Goal: Task Accomplishment & Management: Complete application form

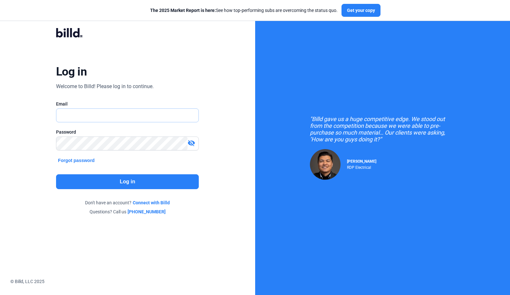
type input "[PERSON_NAME][EMAIL_ADDRESS][DOMAIN_NAME]"
click at [121, 179] on button "Log in" at bounding box center [127, 181] width 143 height 15
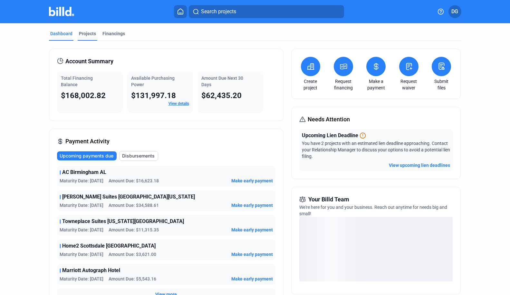
click at [84, 40] on div "Projects" at bounding box center [88, 35] width 20 height 10
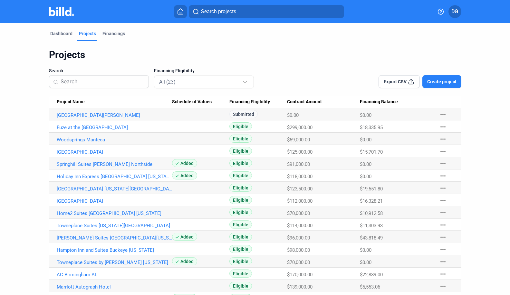
click at [85, 84] on input at bounding box center [103, 82] width 84 height 14
type input "b"
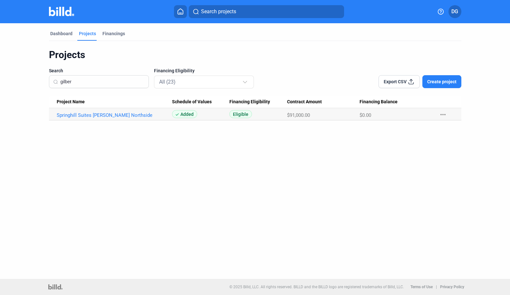
type input "gilber"
click at [57, 172] on div "Dashboard Projects Financings Projects Search gilber Financing Eligibility All …" at bounding box center [255, 150] width 510 height 255
click at [446, 82] on span "Create project" at bounding box center [442, 81] width 29 height 6
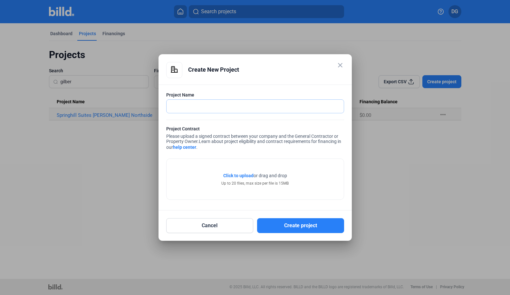
click at [176, 107] on input "text" at bounding box center [252, 106] width 170 height 13
paste input "Residence Inn by [PERSON_NAME] [US_STATE]"
type input "Residence Inn by [PERSON_NAME] [US_STATE]"
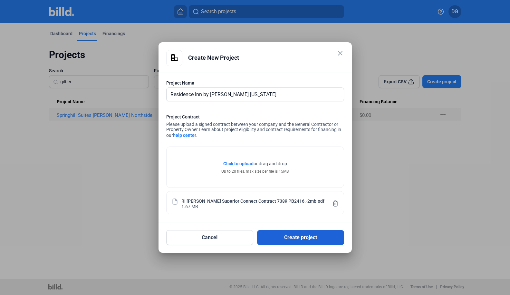
click at [285, 240] on button "Create project" at bounding box center [300, 237] width 87 height 15
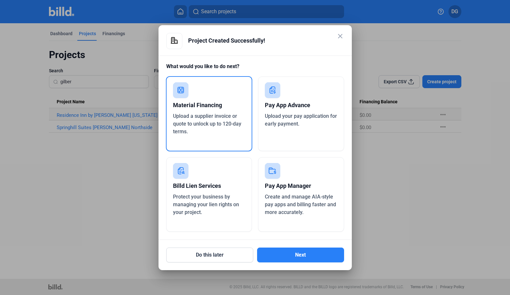
click at [288, 183] on div "Pay App Manager" at bounding box center [301, 186] width 73 height 14
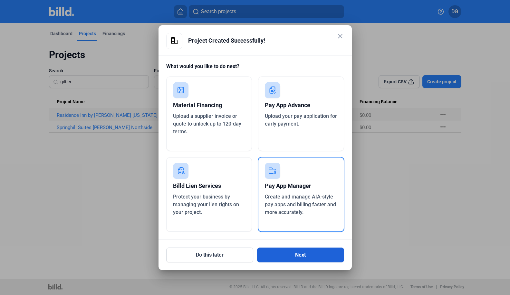
click at [299, 252] on button "Next" at bounding box center [300, 254] width 87 height 15
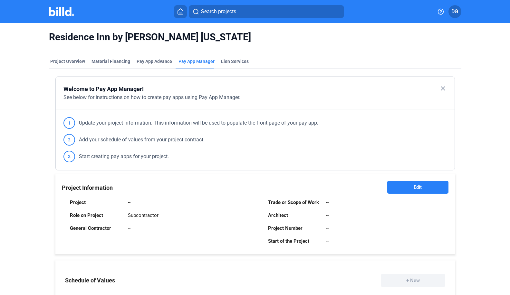
click at [414, 184] on span "Edit" at bounding box center [418, 187] width 8 height 6
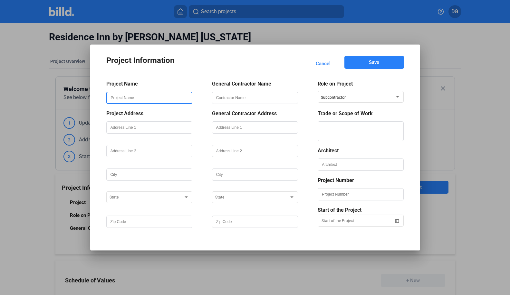
click at [116, 97] on input "text" at bounding box center [149, 97] width 85 height 11
paste input "Residence Inn by [PERSON_NAME] [US_STATE]"
type input "Residence Inn by [PERSON_NAME] [US_STATE]"
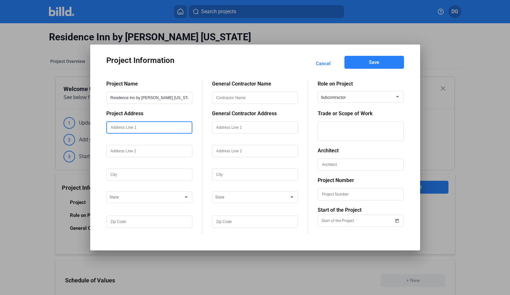
click at [119, 128] on input "text" at bounding box center [149, 127] width 85 height 11
click at [122, 126] on input "text" at bounding box center [149, 127] width 85 height 11
paste input "[STREET_ADDRESS]"
type input "[STREET_ADDRESS]"
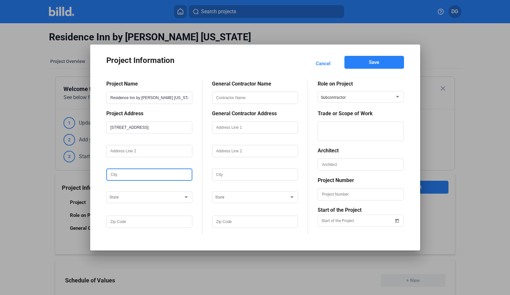
click at [115, 173] on input "text" at bounding box center [149, 174] width 85 height 11
type input "[PERSON_NAME]"
click at [126, 201] on div "State" at bounding box center [150, 196] width 80 height 13
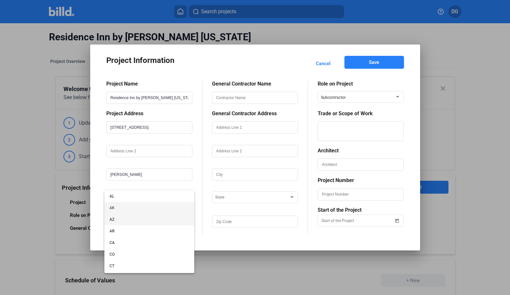
click at [121, 220] on span "AZ" at bounding box center [150, 219] width 80 height 12
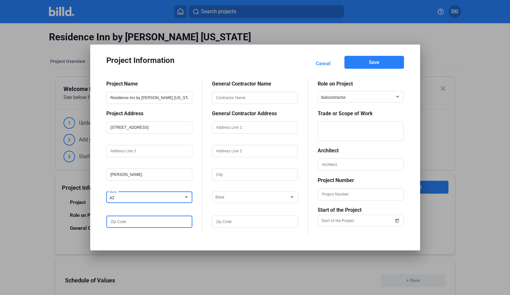
click at [125, 224] on input "text" at bounding box center [149, 221] width 85 height 11
type input "85297"
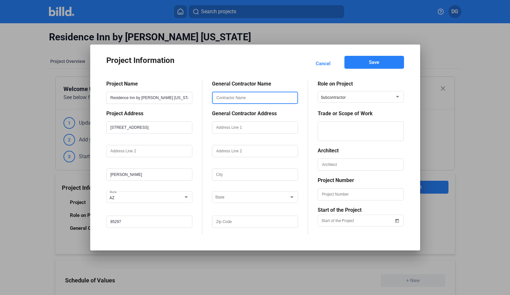
click at [241, 98] on input "text" at bounding box center [255, 97] width 85 height 11
click at [224, 98] on input "text" at bounding box center [255, 97] width 85 height 11
paste input "[PERSON_NAME] Bros., Inc."
type input "[PERSON_NAME] Bros., Inc."
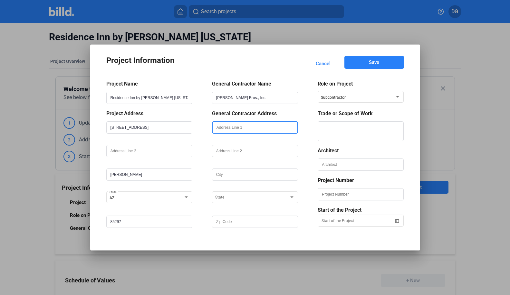
click at [230, 128] on input "text" at bounding box center [255, 127] width 85 height 11
type input "[STREET_ADDRESS]"
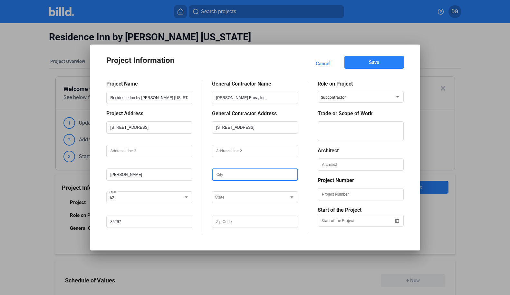
click at [220, 173] on input "text" at bounding box center [255, 174] width 85 height 11
type input "[PERSON_NAME]"
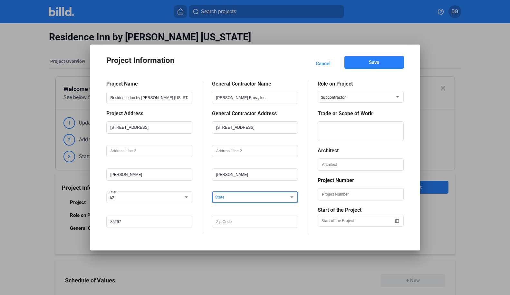
click at [227, 198] on span at bounding box center [252, 197] width 74 height 5
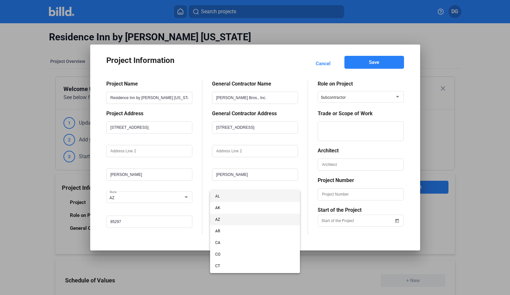
click at [224, 219] on span "AZ" at bounding box center [255, 219] width 80 height 12
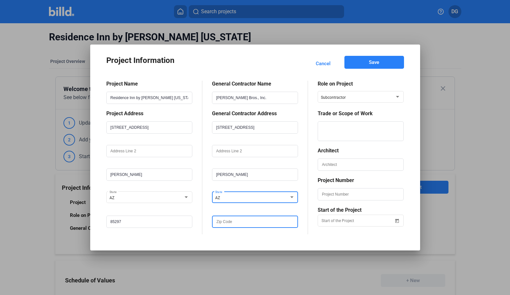
click at [226, 224] on input "text" at bounding box center [255, 221] width 85 height 11
type input "85233"
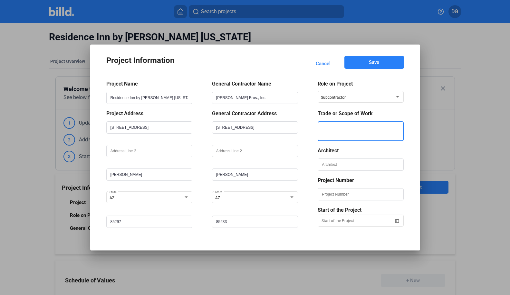
click at [344, 129] on textarea at bounding box center [361, 131] width 85 height 20
type textarea "Low Voltage"
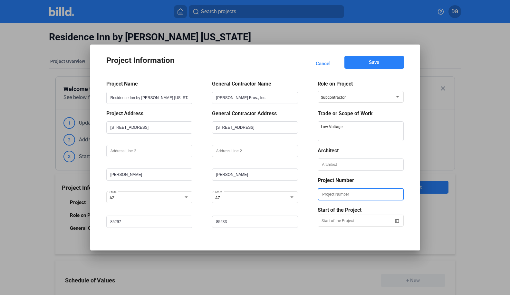
click at [337, 197] on input "text" at bounding box center [361, 194] width 85 height 11
click at [331, 194] on input "text" at bounding box center [361, 194] width 85 height 11
paste input "PB24167389"
type input "PB24167389"
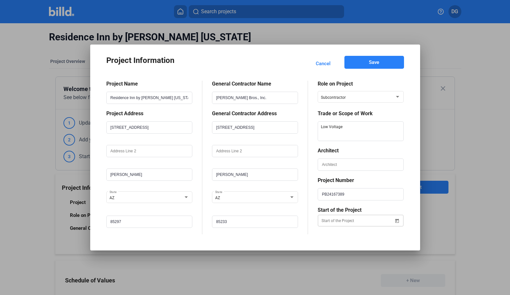
click at [331, 218] on div "Project Information Cancel Save Project Name Residence Inn by [PERSON_NAME] [US…" at bounding box center [255, 147] width 510 height 295
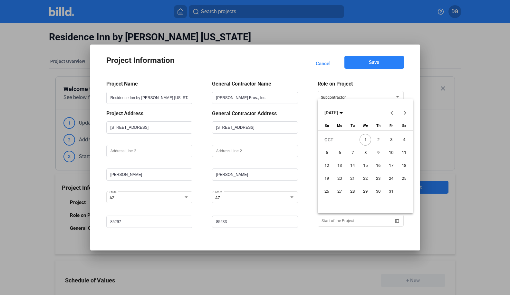
click at [366, 178] on span "22" at bounding box center [366, 178] width 12 height 12
type input "[DATE]"
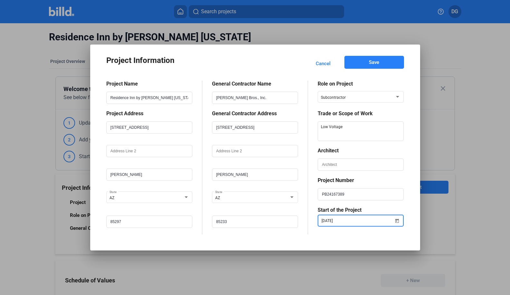
click at [375, 63] on span "Save" at bounding box center [374, 62] width 10 height 6
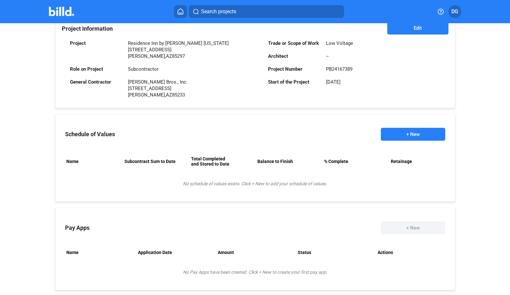
scroll to position [184, 0]
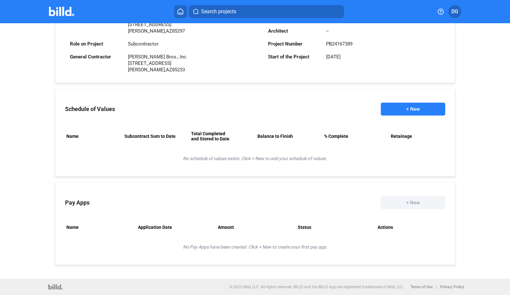
click at [410, 105] on button "+ New" at bounding box center [413, 109] width 64 height 13
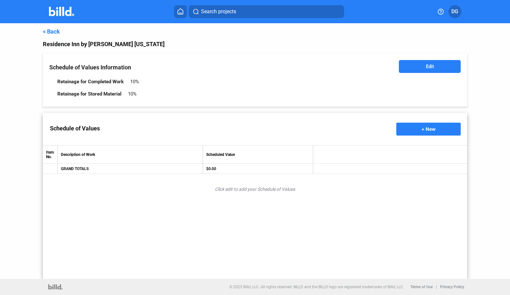
click at [428, 67] on span "Edit" at bounding box center [430, 66] width 8 height 6
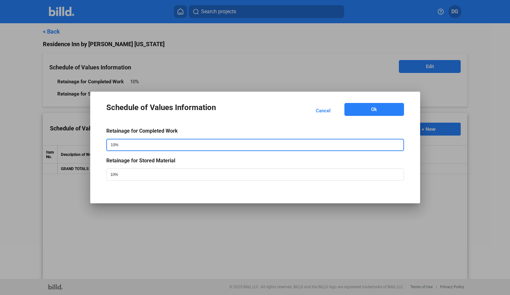
click at [121, 147] on input "10%" at bounding box center [249, 144] width 284 height 11
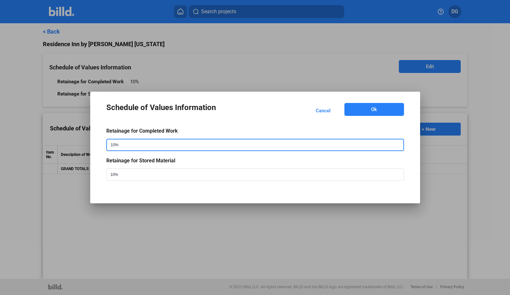
click at [121, 147] on input "10%" at bounding box center [249, 144] width 284 height 11
drag, startPoint x: 121, startPoint y: 147, endPoint x: 102, endPoint y: 147, distance: 19.0
click at [102, 147] on mat-dialog-content "Retainage for Completed Work 10% Retainage for Stored Material 10%" at bounding box center [255, 152] width 313 height 69
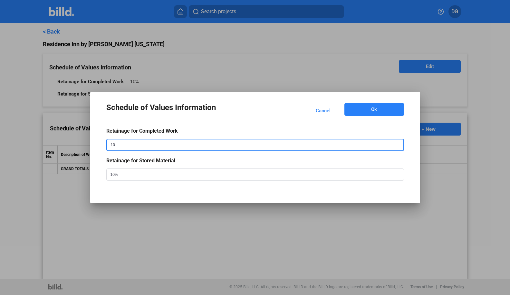
type input "1"
type input "0%"
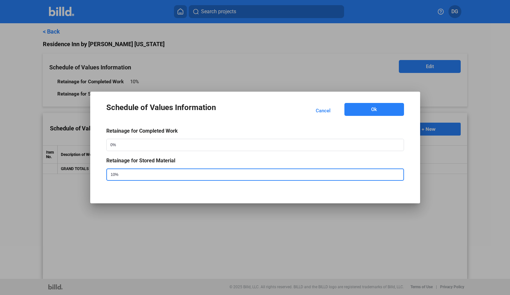
click at [133, 176] on input "10%" at bounding box center [249, 174] width 284 height 11
type input "1"
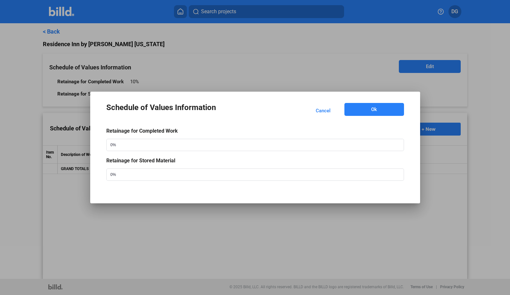
click at [235, 161] on div "Retainage for Stored Material" at bounding box center [255, 160] width 298 height 6
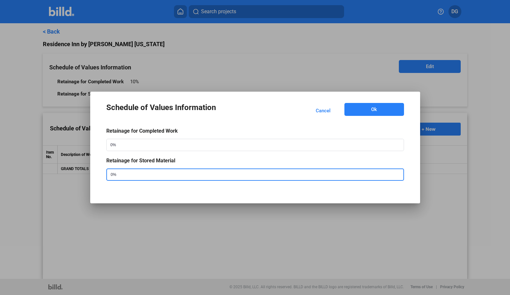
click at [118, 173] on input "0%" at bounding box center [249, 174] width 284 height 11
type input "0"
type input "5%"
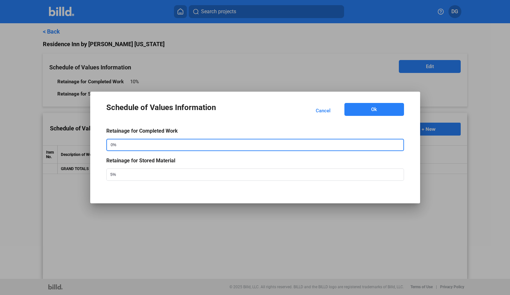
click at [113, 144] on input "0%" at bounding box center [249, 144] width 284 height 11
type input "5%"
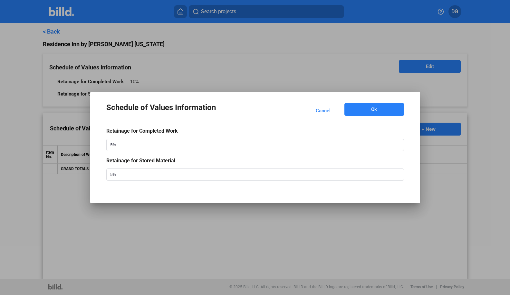
click at [204, 197] on mat-dialog-container "Schedule of Values Information Cancel Ok Retainage for Completed Work 5% Retain…" at bounding box center [255, 148] width 330 height 112
click at [375, 114] on button "Ok" at bounding box center [375, 109] width 60 height 13
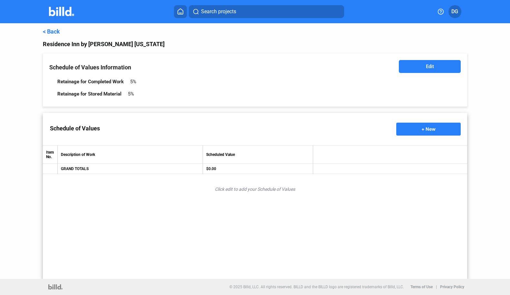
click at [428, 126] on span "+ New" at bounding box center [429, 128] width 14 height 5
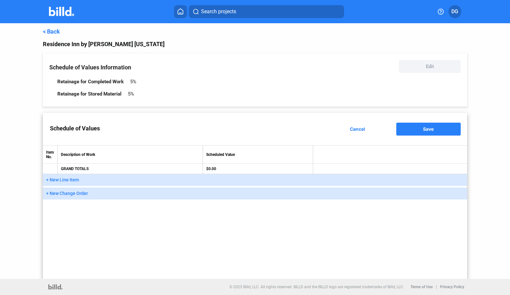
click at [64, 180] on span "+ New Line Item" at bounding box center [62, 179] width 33 height 5
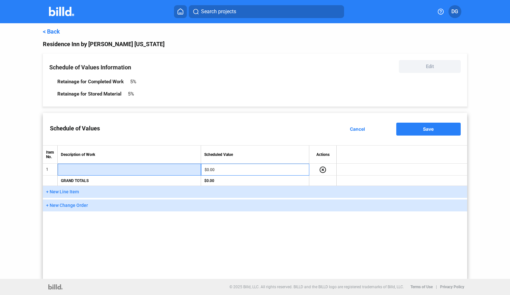
click at [85, 170] on input "text" at bounding box center [129, 170] width 136 height 10
type input "Material Rough-in"
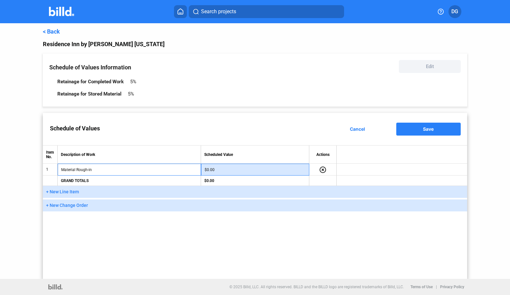
click at [235, 172] on input "$0.00" at bounding box center [256, 170] width 102 height 10
type input "$20,000.00"
click at [204, 241] on div "Schedule of Values Cancel Save Item No. Description of Work Scheduled Value Act…" at bounding box center [255, 196] width 425 height 166
click at [62, 192] on span "+ New Line Item" at bounding box center [62, 191] width 33 height 5
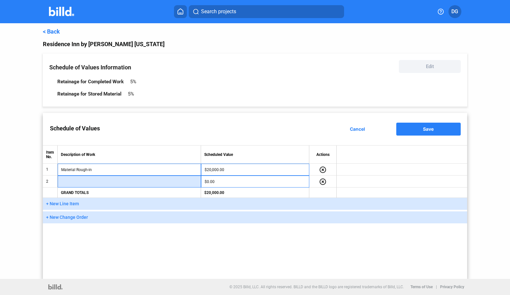
click at [84, 183] on input "text" at bounding box center [129, 182] width 136 height 10
type input "Labor Rough-in"
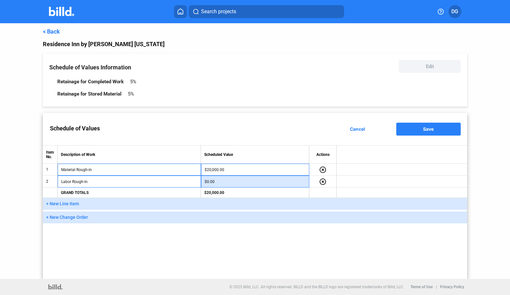
click at [224, 181] on input "$0.00" at bounding box center [256, 182] width 102 height 10
type input "$7,500.00"
click at [69, 203] on span "+ New Line Item" at bounding box center [62, 203] width 33 height 5
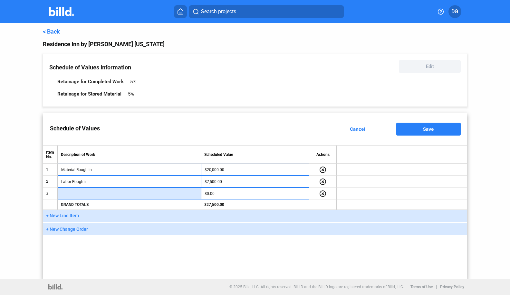
click at [86, 195] on input "text" at bounding box center [129, 194] width 136 height 10
type input "Material Finish"
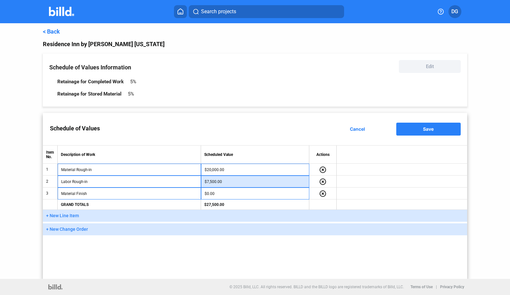
click at [212, 181] on input "$7,500.00" at bounding box center [256, 182] width 102 height 10
click at [213, 182] on input "$7,500.00" at bounding box center [256, 182] width 102 height 10
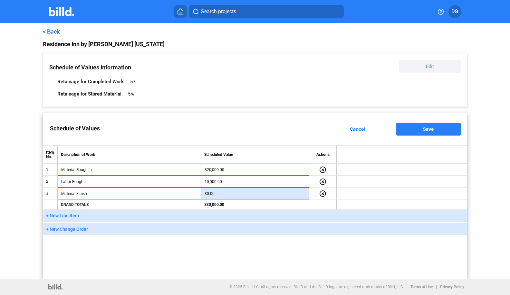
type input "$10,000.00"
click at [222, 192] on input "$0.00" at bounding box center [256, 194] width 102 height 10
type input "$10,000.00"
click at [201, 259] on div "Schedule of Values Cancel Save Item No. Description of Work Scheduled Value Act…" at bounding box center [255, 196] width 425 height 166
click at [54, 216] on span "+ New Line Item" at bounding box center [62, 215] width 33 height 5
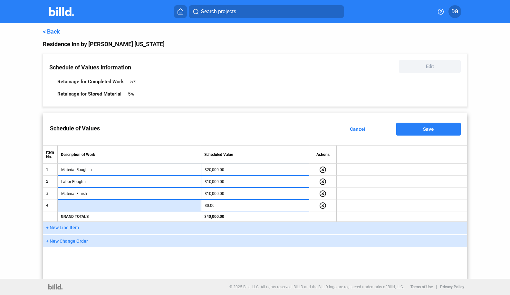
click at [91, 203] on input "text" at bounding box center [129, 206] width 136 height 10
click at [72, 205] on input "Labor Finish" at bounding box center [129, 206] width 136 height 10
type input "Labor / Finish"
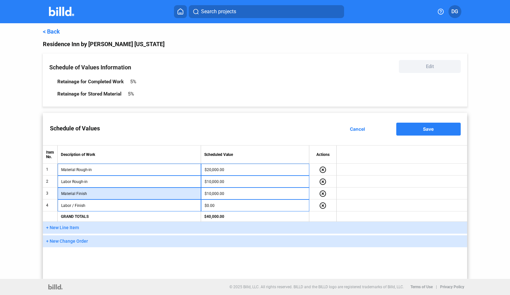
click at [76, 192] on input "Material Finish" at bounding box center [129, 194] width 136 height 10
type input "Material / Finish"
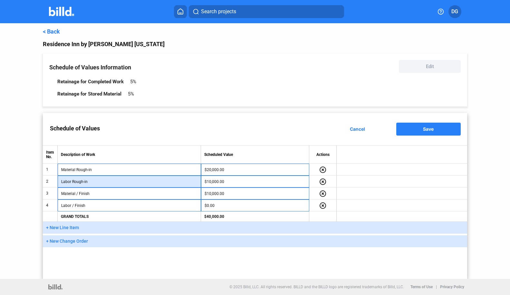
click at [72, 180] on input "Labor Rough-in" at bounding box center [129, 182] width 136 height 10
type input "Labor / Rough-in"
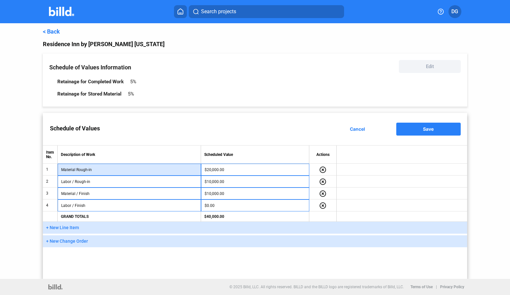
click at [76, 168] on input "Material Rough-in" at bounding box center [129, 170] width 136 height 10
type input "Material / Rough-in"
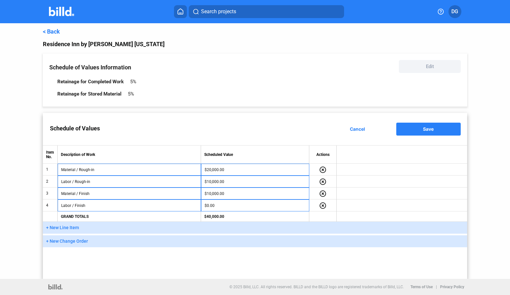
click at [186, 262] on div "Schedule of Values Cancel Save Item No. Description of Work Scheduled Value Act…" at bounding box center [255, 196] width 425 height 166
click at [59, 228] on span "+ New Line Item" at bounding box center [62, 227] width 33 height 5
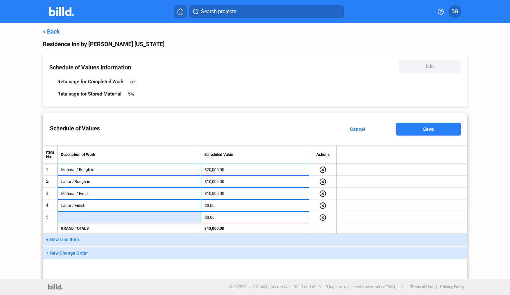
click at [102, 215] on input "text" at bounding box center [129, 217] width 136 height 10
type input "Material / Closet"
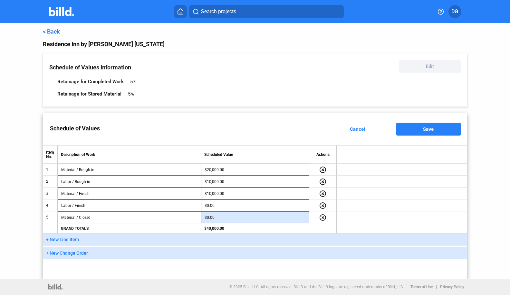
click at [218, 219] on input "$0.00" at bounding box center [256, 217] width 102 height 10
type input "$7,500.00"
click at [177, 263] on div "Schedule of Values Cancel Save Item No. Description of Work Scheduled Value Act…" at bounding box center [255, 196] width 425 height 166
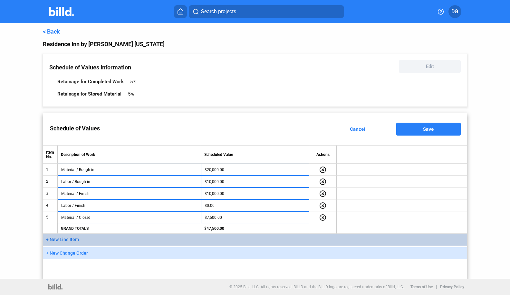
click at [61, 240] on span "+ New Line Item" at bounding box center [62, 239] width 33 height 5
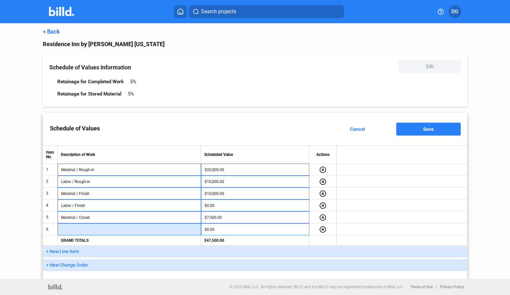
click at [79, 231] on input "text" at bounding box center [129, 229] width 136 height 10
type input "Labor / Closet"
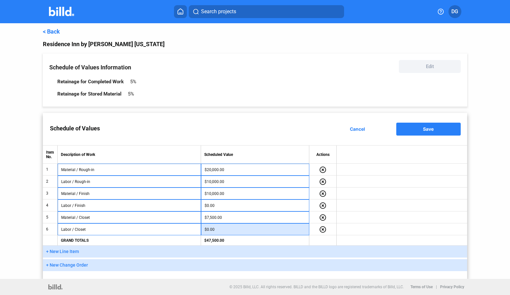
click at [224, 229] on input "$0.00" at bounding box center [256, 229] width 102 height 10
type input "$5,000.00"
click at [379, 207] on td at bounding box center [402, 205] width 130 height 12
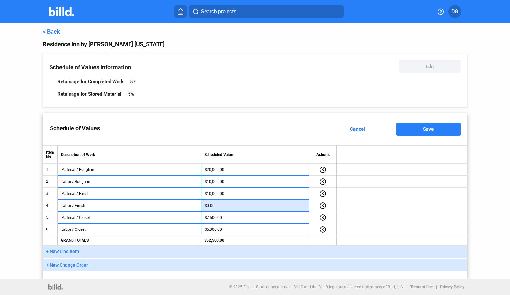
click at [219, 205] on input "$0.00" at bounding box center [256, 206] width 102 height 10
type input "$7,500.00"
click at [410, 216] on td at bounding box center [402, 217] width 130 height 12
click at [58, 249] on span "+ New Line Item" at bounding box center [62, 251] width 33 height 5
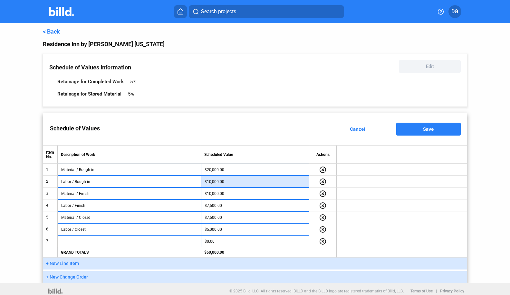
click at [228, 182] on input "$10,000.00" at bounding box center [256, 182] width 102 height 10
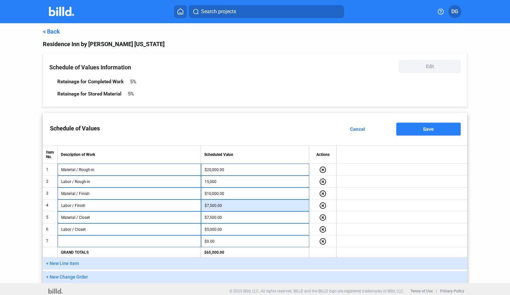
type input "$15,000.00"
click at [226, 207] on input "$7,500.00" at bounding box center [256, 206] width 102 height 10
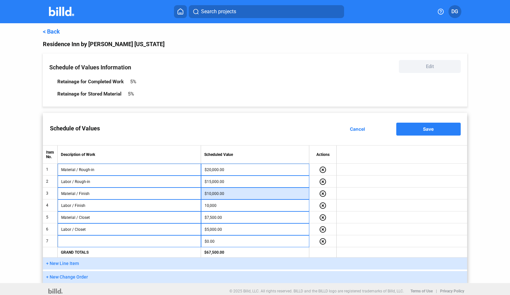
type input "$10,000.00"
click at [229, 192] on input "$10,000.00" at bounding box center [256, 194] width 102 height 10
type input "$7,500.00"
click at [377, 238] on td at bounding box center [402, 241] width 130 height 12
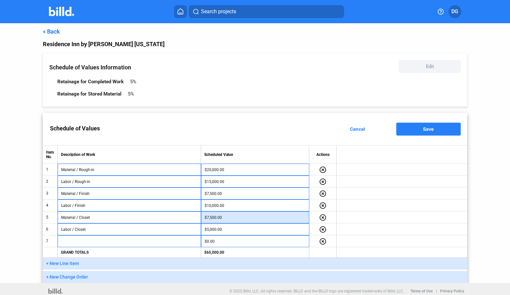
click at [224, 218] on input "$7,500.00" at bounding box center [256, 217] width 102 height 10
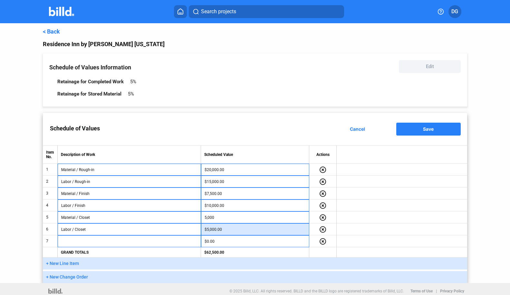
type input "$5,000.00"
click at [227, 229] on input "$5,000.00" at bounding box center [256, 229] width 102 height 10
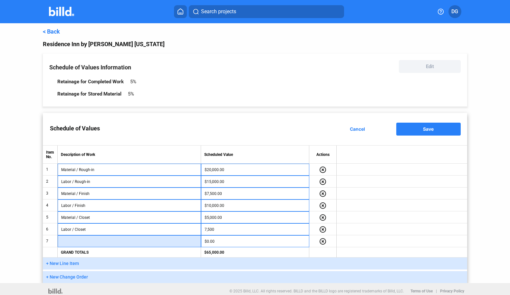
type input "$7,500.00"
click at [113, 243] on input "text" at bounding box center [129, 241] width 136 height 10
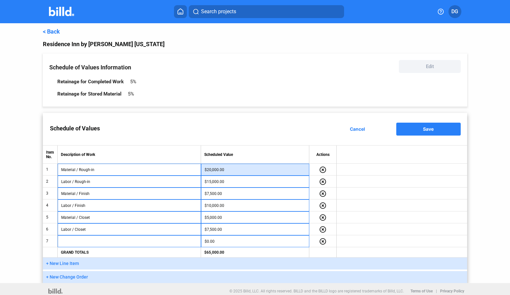
click at [209, 170] on input "$20,000.00" at bounding box center [256, 170] width 102 height 10
type input "$30,000.00"
click at [419, 187] on td at bounding box center [402, 193] width 130 height 12
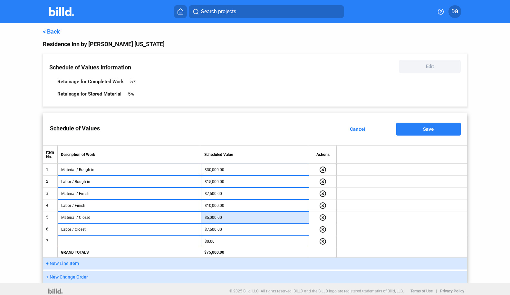
click at [228, 218] on input "$5,000.00" at bounding box center [256, 217] width 102 height 10
type input "$7,500.00"
click at [390, 229] on td at bounding box center [402, 229] width 130 height 12
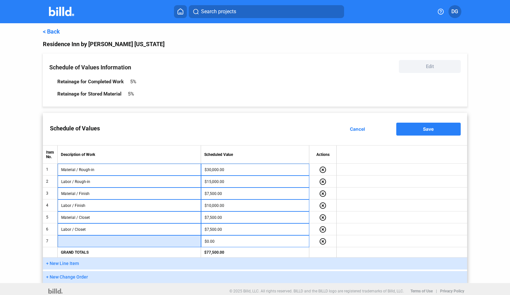
click at [85, 241] on input "text" at bounding box center [129, 241] width 136 height 10
type input "Certification"
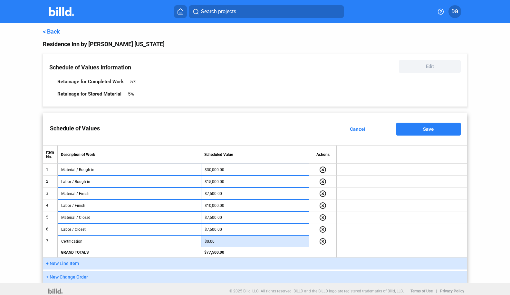
click at [238, 245] on input "$0.00" at bounding box center [256, 241] width 102 height 10
type input "$2,500.00"
click at [438, 214] on td at bounding box center [402, 217] width 130 height 12
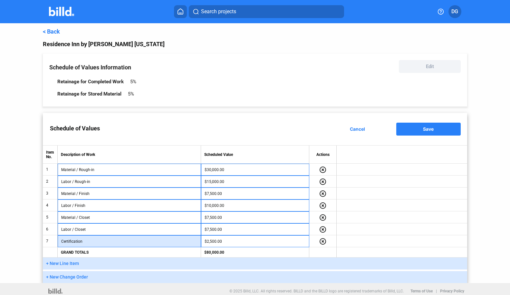
click at [82, 242] on input "Certification" at bounding box center [129, 241] width 136 height 10
type input "Certification of Cable"
click at [429, 189] on td at bounding box center [402, 193] width 130 height 12
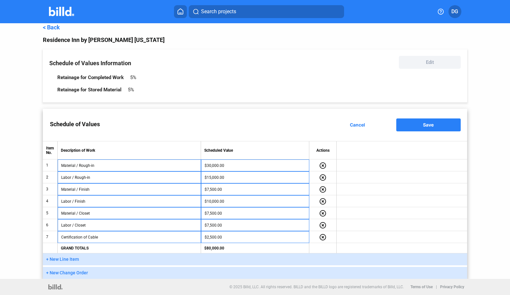
click at [426, 126] on span "Save" at bounding box center [428, 124] width 11 height 5
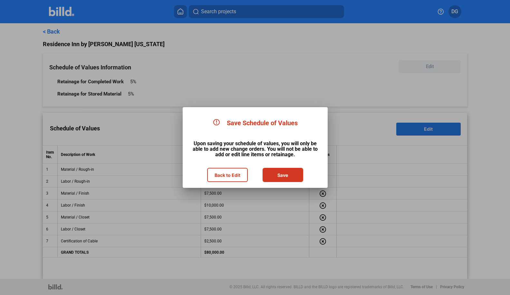
scroll to position [0, 0]
click at [281, 174] on button "Save" at bounding box center [282, 174] width 39 height 13
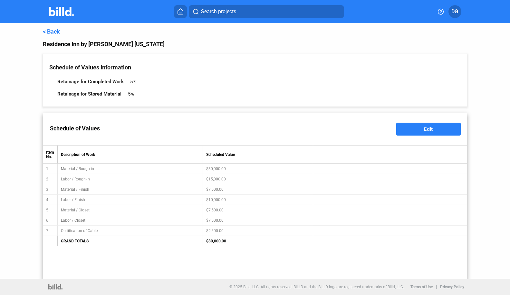
click at [50, 31] on link "< Back" at bounding box center [51, 31] width 17 height 7
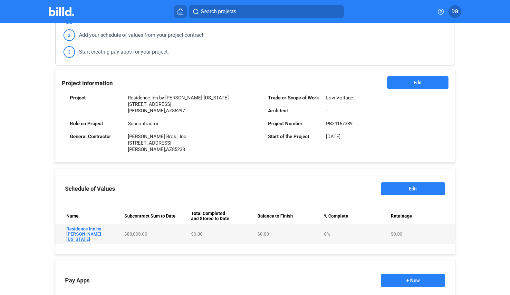
scroll to position [177, 0]
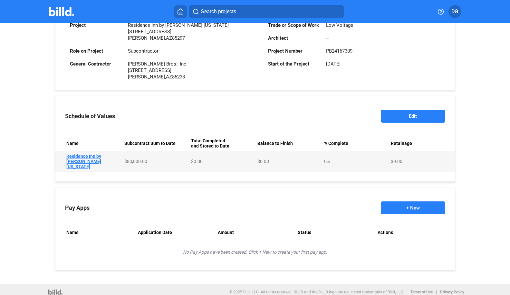
click at [86, 159] on td "Name Residence Inn by [PERSON_NAME] [US_STATE]" at bounding box center [88, 161] width 67 height 21
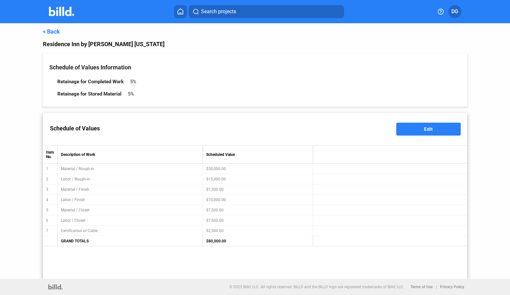
click at [54, 30] on link "< Back" at bounding box center [51, 31] width 17 height 7
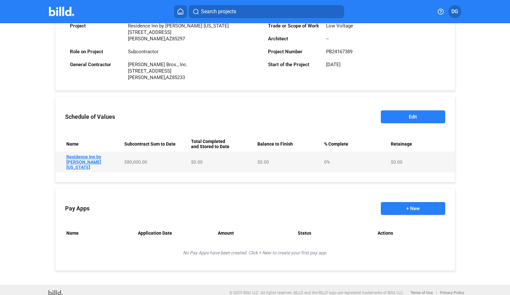
scroll to position [177, 0]
click at [412, 203] on button "+ New" at bounding box center [413, 207] width 64 height 13
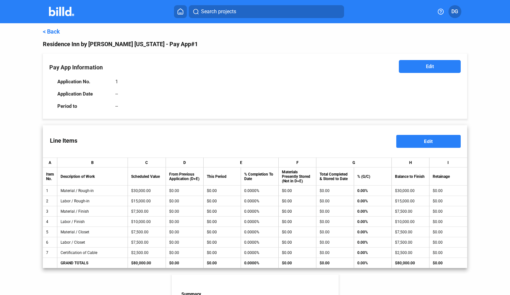
click at [420, 66] on button "Edit" at bounding box center [430, 66] width 62 height 13
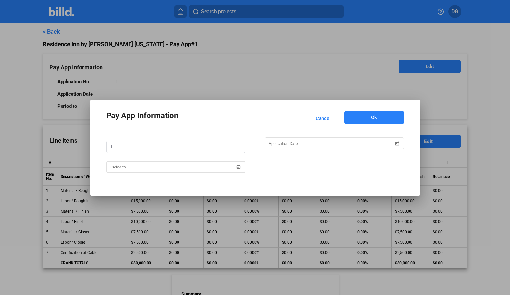
click at [146, 168] on div "Pay App Information Cancel Ok 1" at bounding box center [255, 147] width 510 height 295
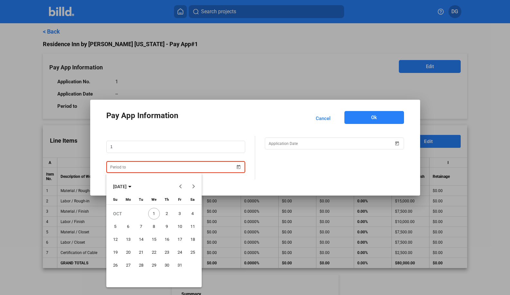
click at [180, 261] on span "31" at bounding box center [180, 265] width 12 height 12
type input "[DATE]"
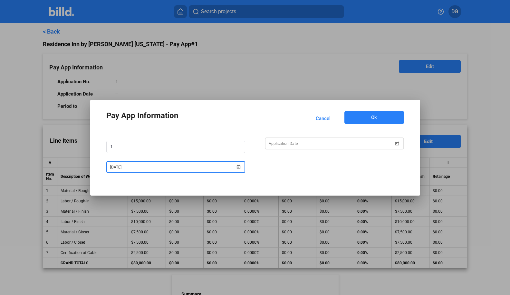
click at [315, 142] on div "Pay App Information Cancel Ok 1 [DATE]" at bounding box center [255, 147] width 510 height 295
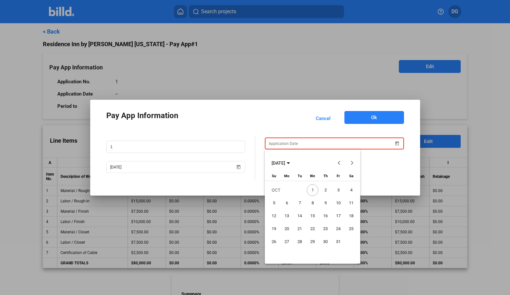
click at [311, 188] on span "1" at bounding box center [313, 190] width 12 height 12
type input "[DATE]"
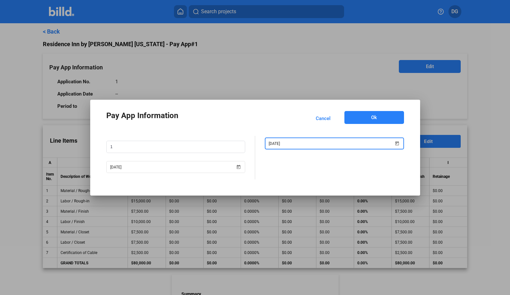
click at [371, 119] on span "Ok" at bounding box center [374, 117] width 6 height 6
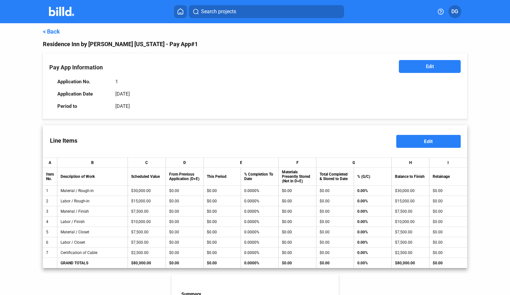
click at [417, 139] on button "Edit" at bounding box center [429, 141] width 64 height 13
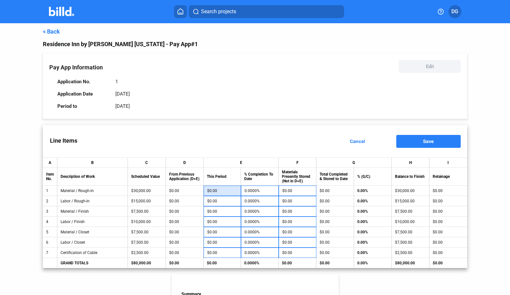
click at [214, 191] on input "$0.00" at bounding box center [222, 191] width 30 height 10
type input "20"
type input "0.0667%"
type input "250"
type input "0.8333%"
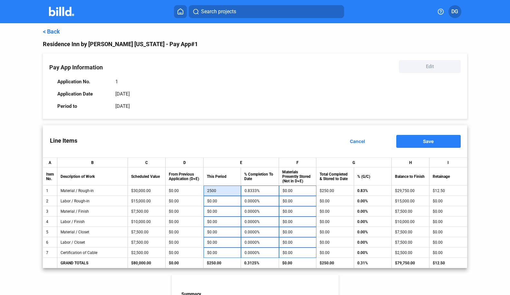
type input "2,500"
type input "8.3333%"
type input "25,000"
type input "83.3333%"
type input "$25,000.00"
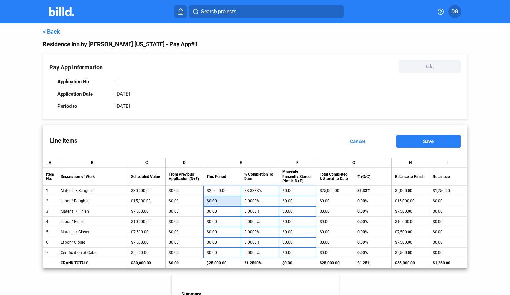
click at [217, 203] on input "$0.00" at bounding box center [222, 201] width 31 height 10
type input "1"
type input "0.0067%"
type input "10"
type input "0.0667%"
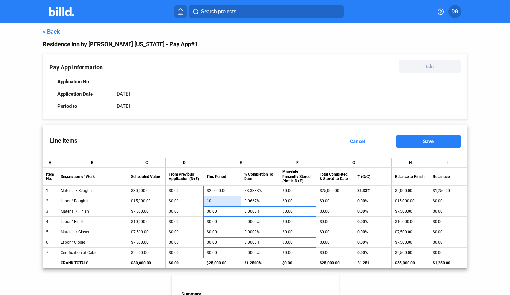
type input "100"
type input "0.6667%"
type input "1,000"
type input "6.6667%"
type input "10,000"
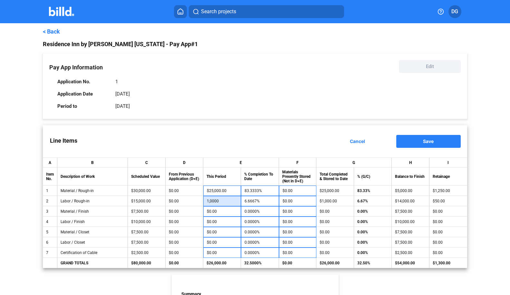
type input "66.6667%"
type input "$10,000.00"
click at [284, 138] on div "Line Items Cancel Save" at bounding box center [255, 141] width 425 height 32
click at [211, 190] on input "$25,000.00" at bounding box center [222, 191] width 31 height 10
type input "2,500.00"
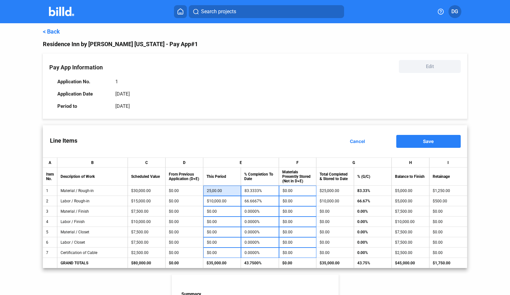
type input "8.3333%"
type input "250.00"
type input "0.8333%"
type input "25,000"
type input "83.3333%"
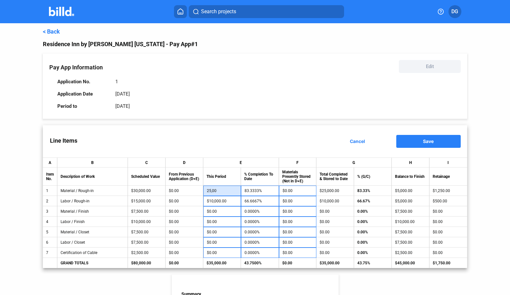
type input "2,500"
type input "8.3333%"
type input "250"
type input "0.8333%"
type input "25"
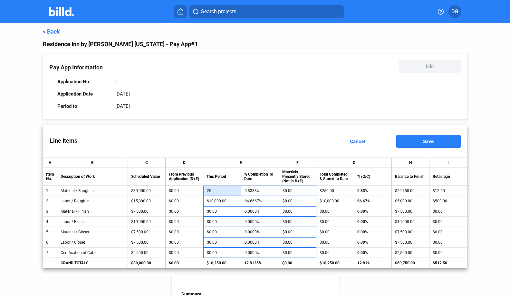
type input "0.0833%"
type input "2"
type input "0.0067%"
type input "20"
type input "0.0667%"
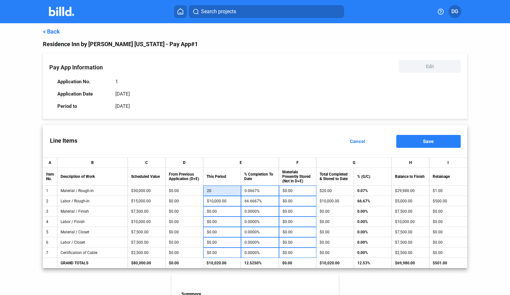
type input "200"
type input "0.6667%"
type input "2,000"
type input "6.6667%"
type input "20,000"
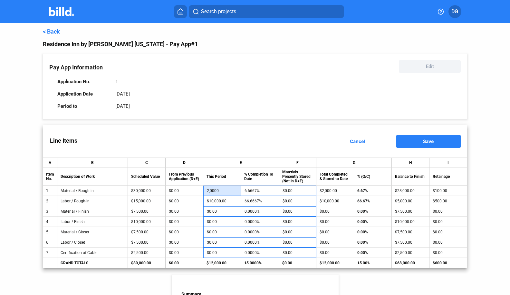
type input "66.6667%"
type input "$20,000.00"
click at [272, 140] on div "Line Items Cancel Save" at bounding box center [255, 141] width 425 height 32
click at [212, 203] on input "$10,000.00" at bounding box center [222, 201] width 31 height 10
type input "7"
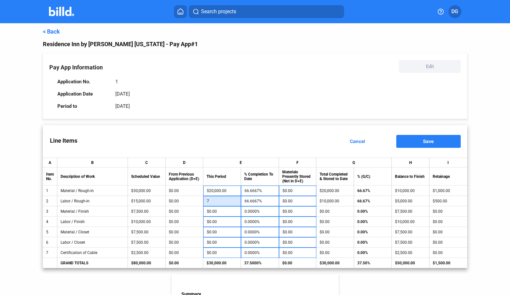
type input "0.0467%"
type input "70"
type input "0.4667%"
type input "700"
type input "4.6667%"
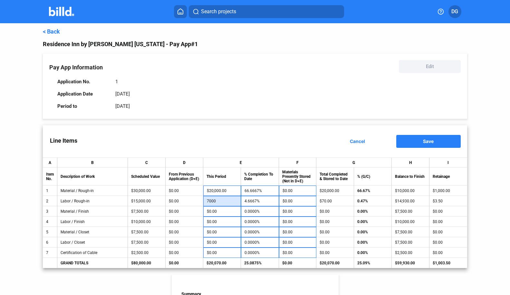
type input "7,000"
type input "46.6667%"
type input "$7,000.00"
click at [249, 139] on div "Line Items Cancel Save" at bounding box center [255, 141] width 425 height 32
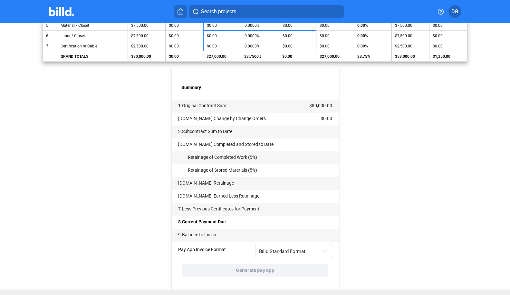
scroll to position [217, 0]
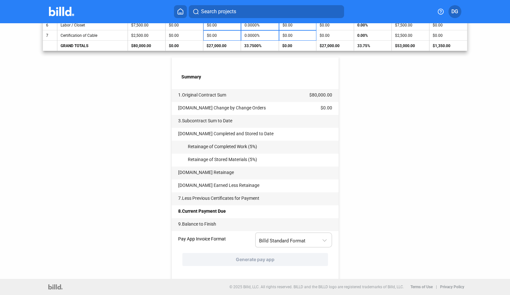
click at [326, 238] on div at bounding box center [325, 235] width 7 height 13
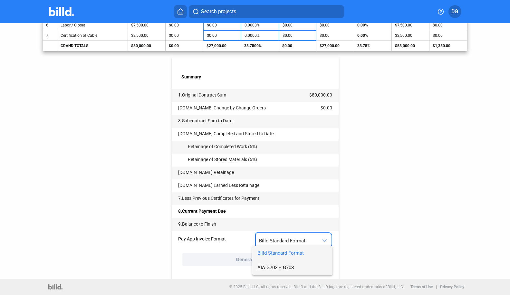
click at [272, 268] on span "AIA G702 + G703" at bounding box center [276, 267] width 36 height 6
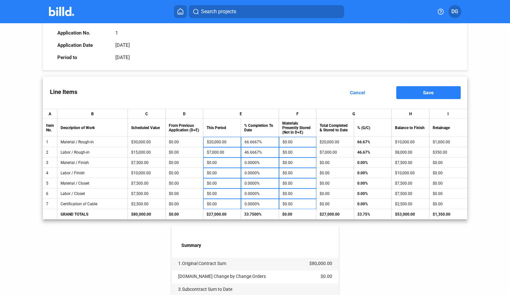
scroll to position [44, 0]
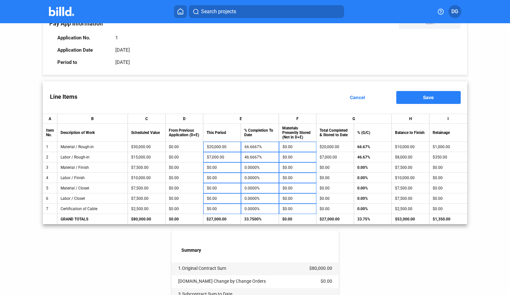
click at [435, 248] on div "< Back Residence Inn by [PERSON_NAME] [US_STATE] - Pay App #1 Pay App Informati…" at bounding box center [255, 215] width 425 height 472
click at [423, 95] on span "Save" at bounding box center [428, 96] width 11 height 5
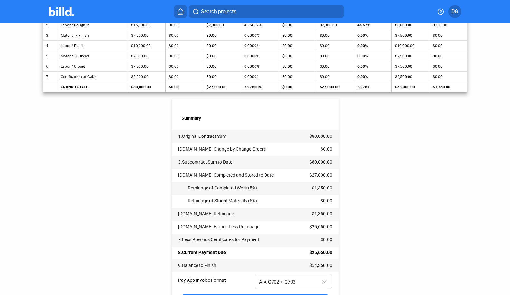
scroll to position [217, 0]
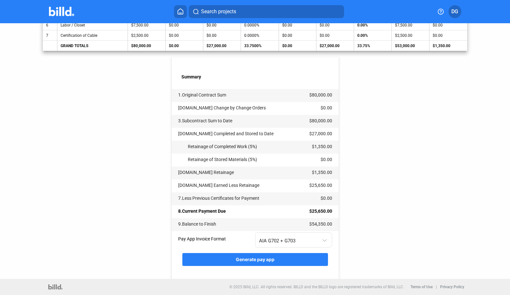
click at [244, 261] on span "Generate pay app" at bounding box center [255, 258] width 39 height 5
